Goal: Transaction & Acquisition: Purchase product/service

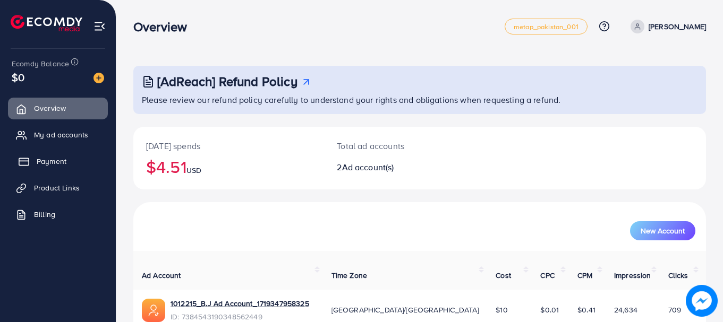
click at [47, 164] on span "Payment" at bounding box center [52, 161] width 30 height 11
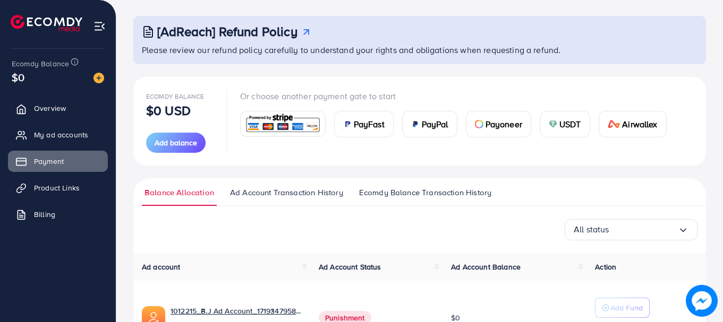
scroll to position [106, 0]
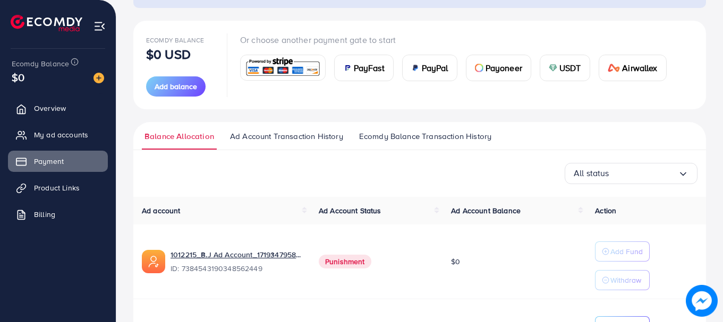
click at [374, 70] on span "PayFast" at bounding box center [369, 68] width 31 height 13
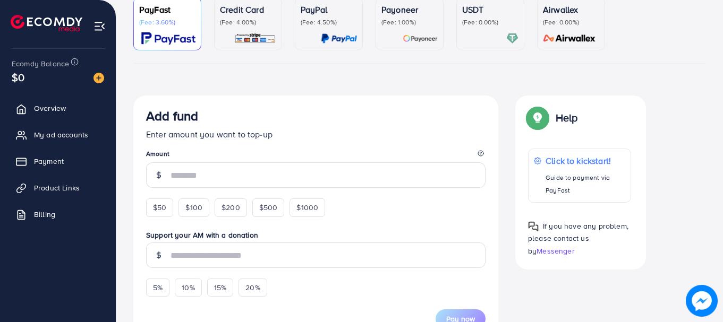
scroll to position [265, 0]
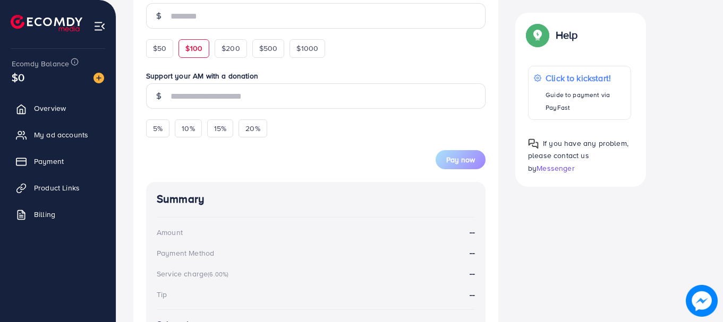
click at [191, 50] on span "$100" at bounding box center [193, 48] width 17 height 11
type input "***"
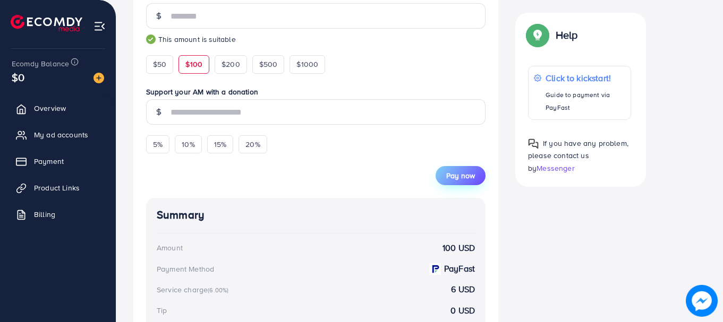
click at [472, 175] on span "Pay now" at bounding box center [460, 175] width 29 height 11
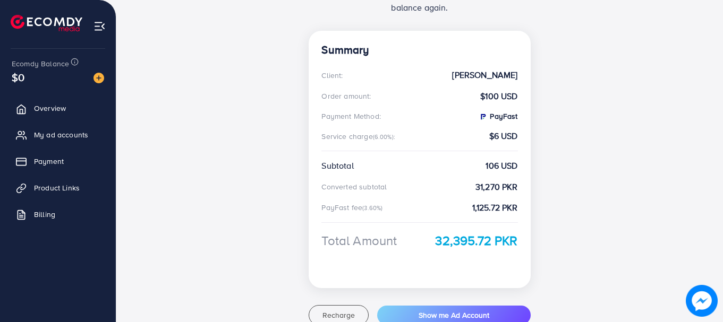
scroll to position [212, 0]
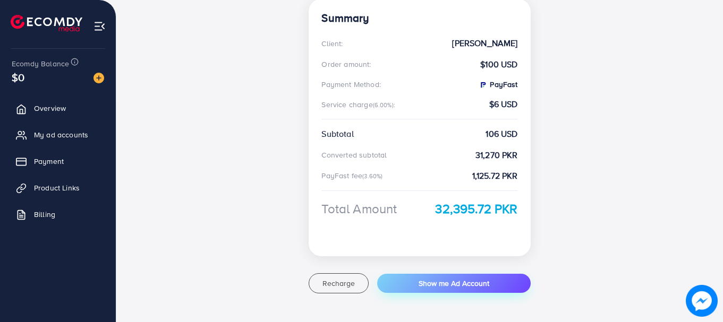
click at [458, 287] on span "Show me Ad Account" at bounding box center [453, 283] width 71 height 11
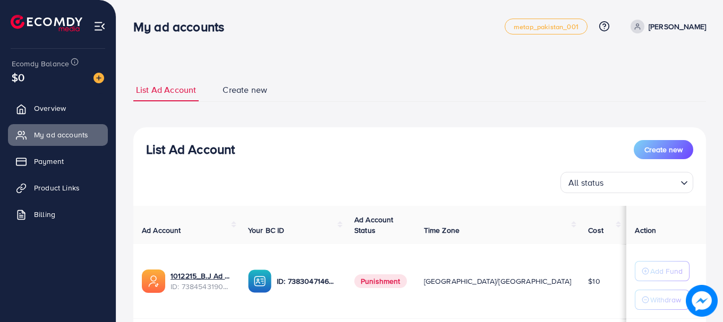
scroll to position [148, 0]
click at [644, 30] on span at bounding box center [637, 27] width 14 height 14
click at [637, 88] on span "Log out" at bounding box center [642, 87] width 29 height 13
